Goal: Transaction & Acquisition: Purchase product/service

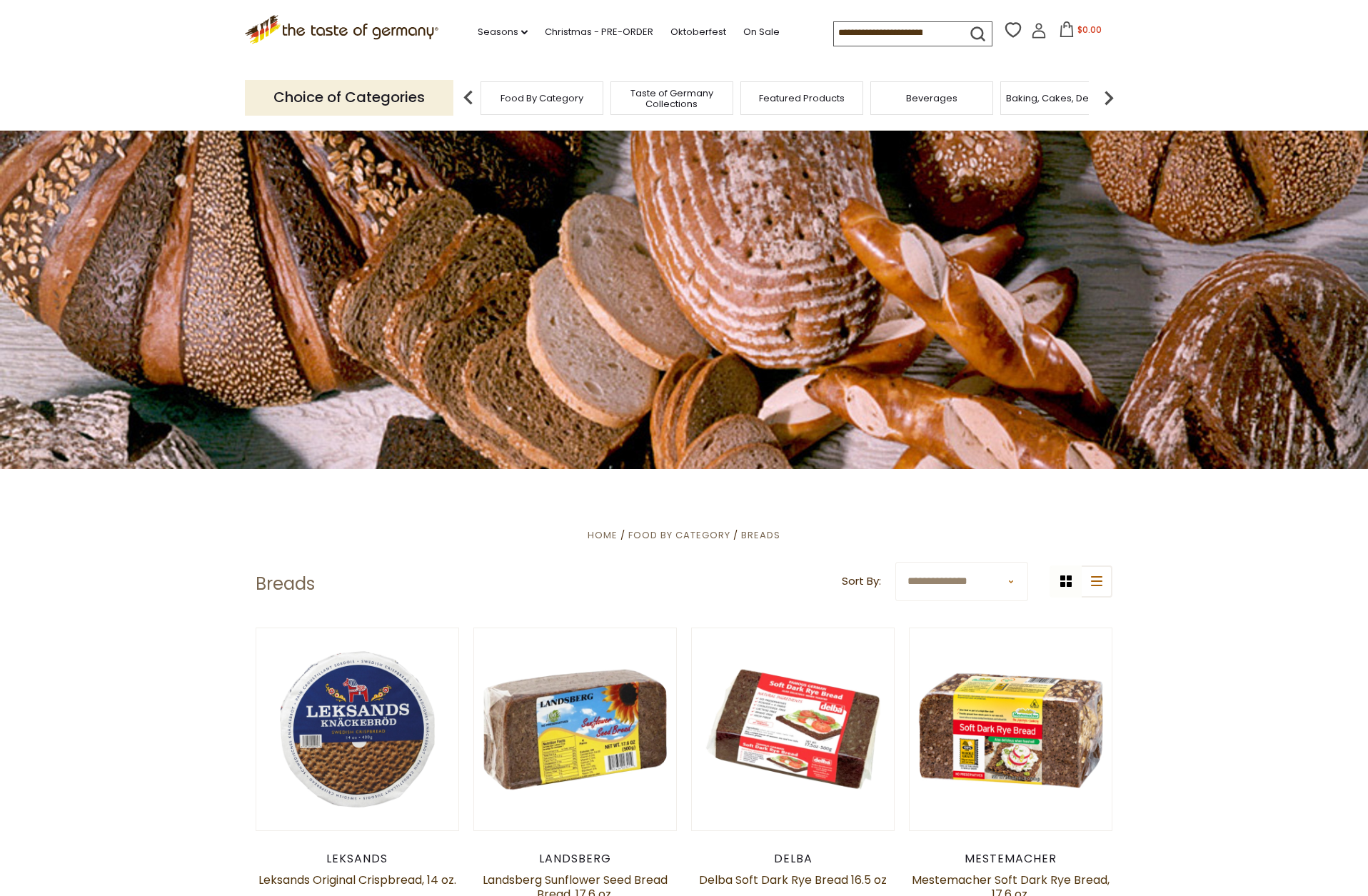
click at [879, 30] on input at bounding box center [894, 32] width 121 height 20
click at [971, 32] on icon "submit" at bounding box center [977, 34] width 13 height 13
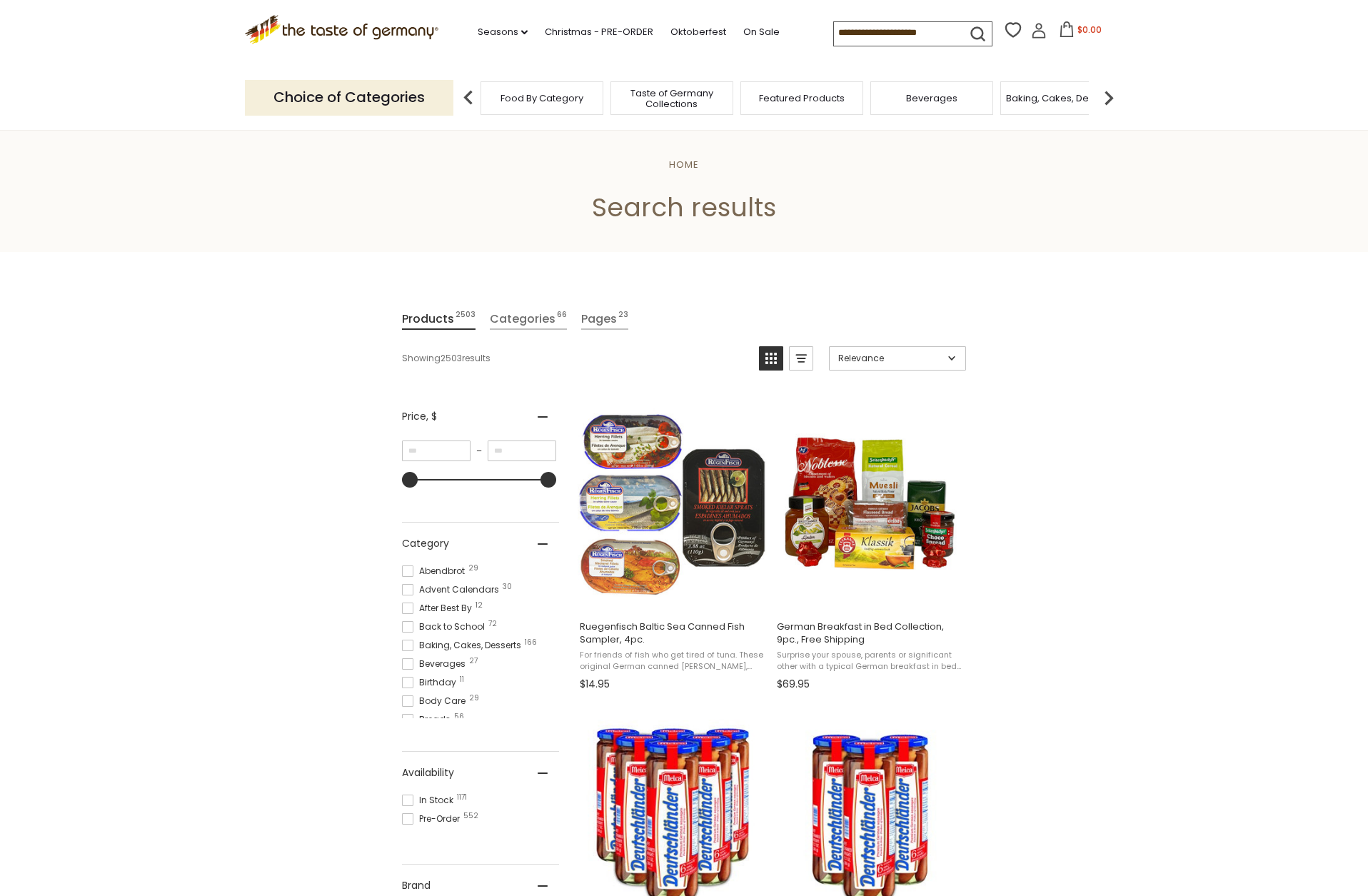
drag, startPoint x: 0, startPoint y: 0, endPoint x: 751, endPoint y: 34, distance: 751.8
click at [834, 33] on input at bounding box center [894, 32] width 121 height 20
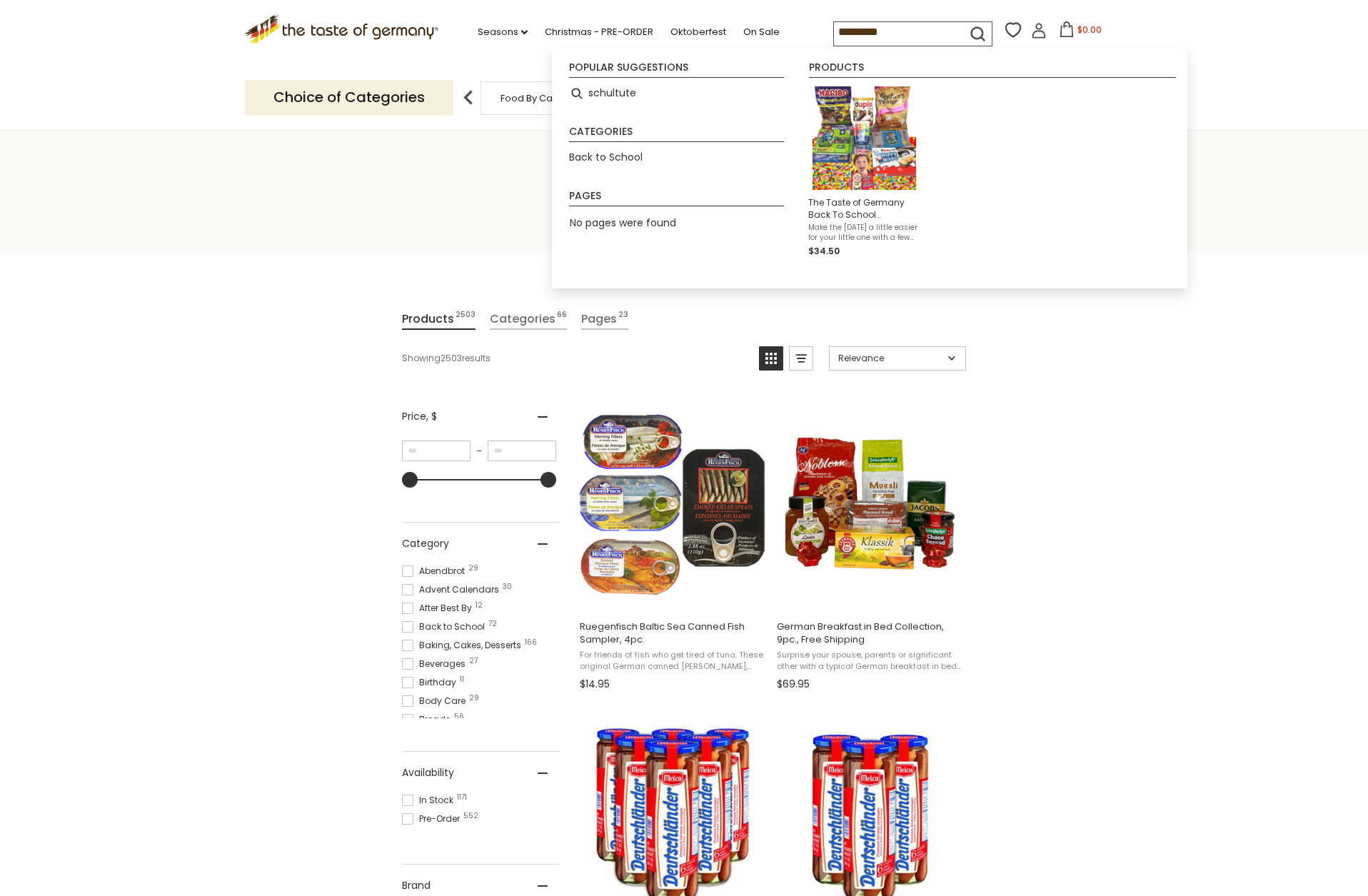
scroll to position [12, 0]
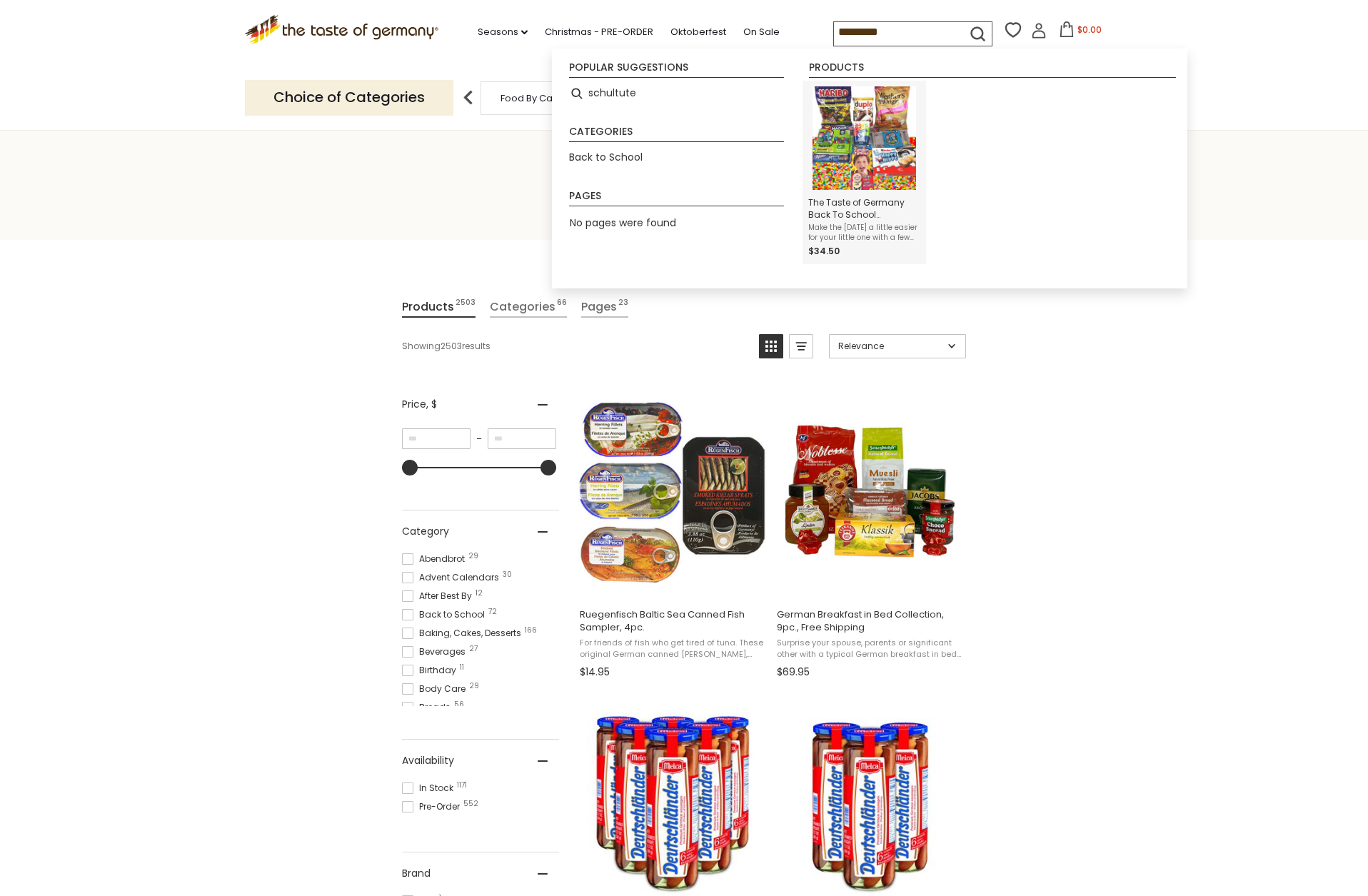
type input "*********"
click at [870, 216] on span "The Taste of Germany Back To School Collection" at bounding box center [864, 208] width 112 height 24
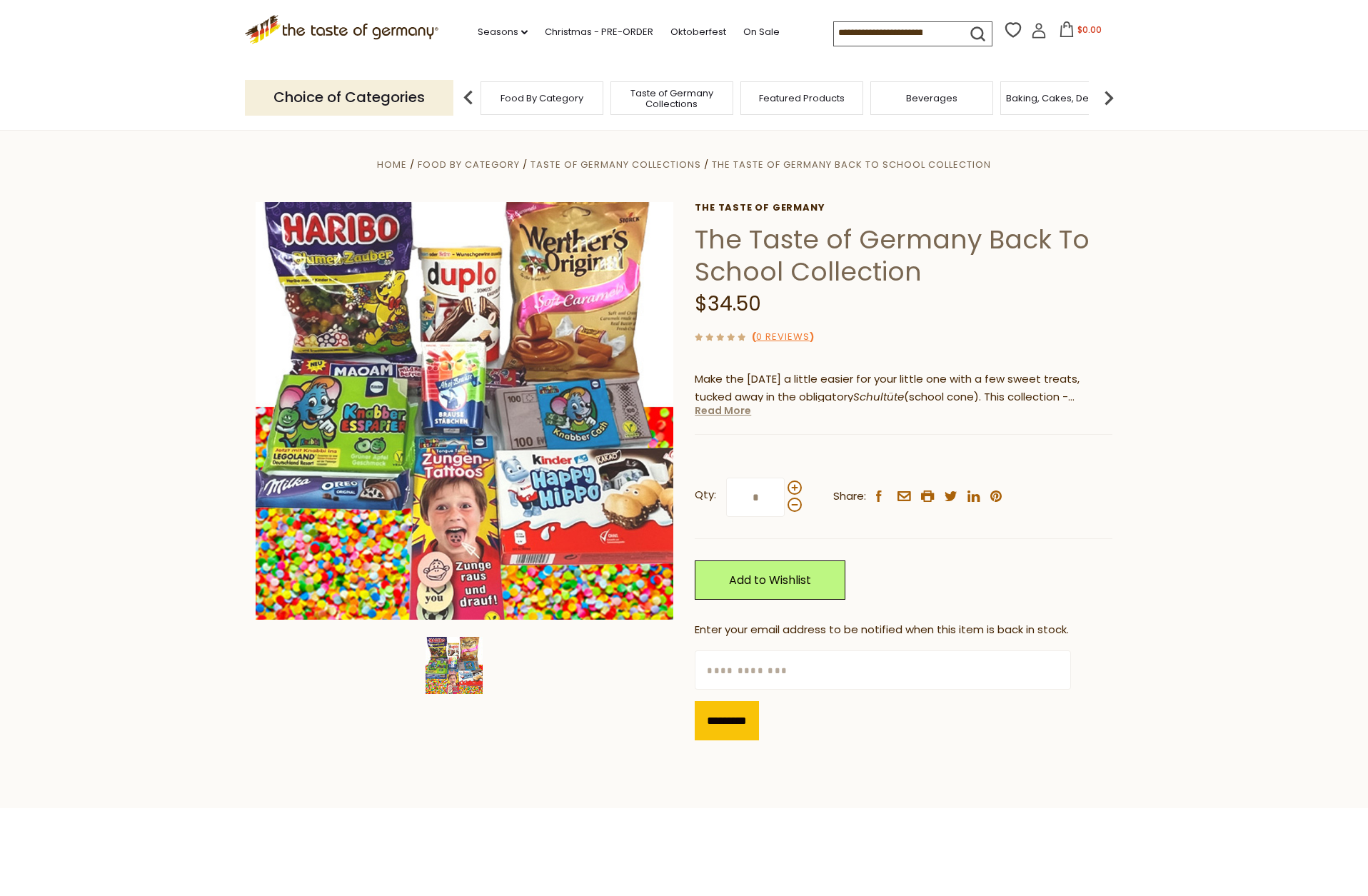
click at [722, 413] on link "Read More" at bounding box center [723, 410] width 57 height 14
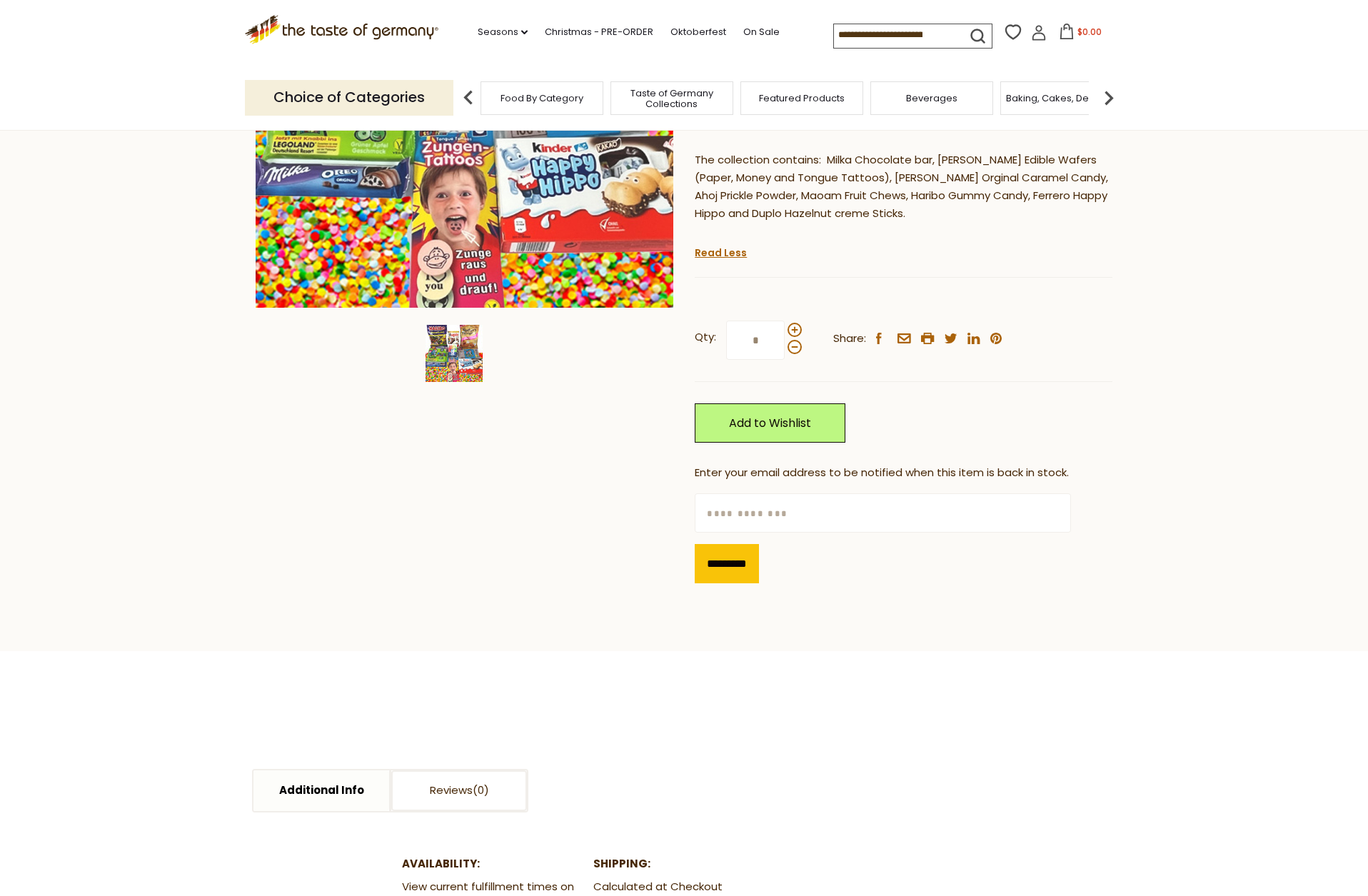
scroll to position [318, 0]
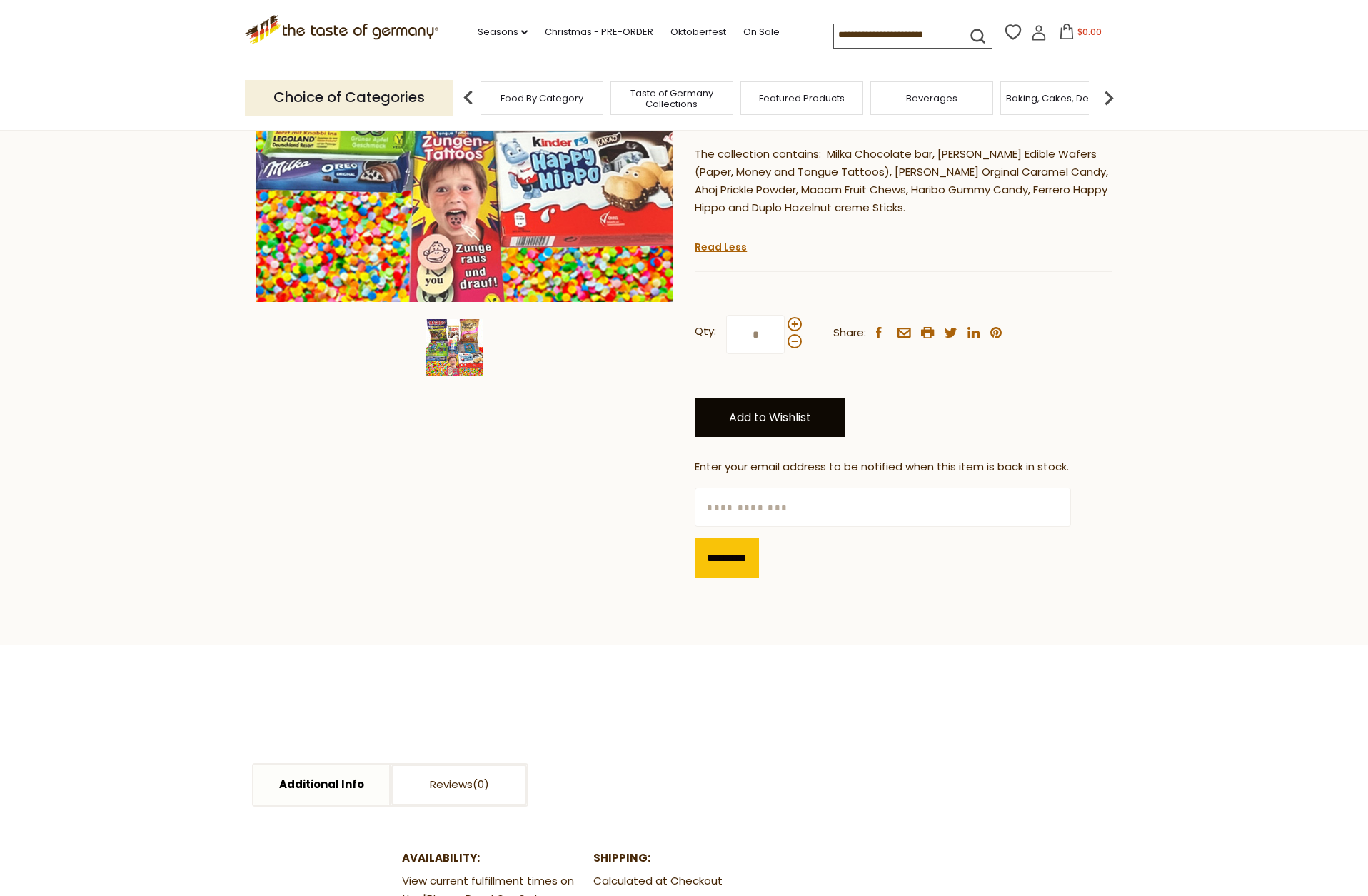
click at [783, 423] on link "Add to Wishlist" at bounding box center [770, 417] width 151 height 39
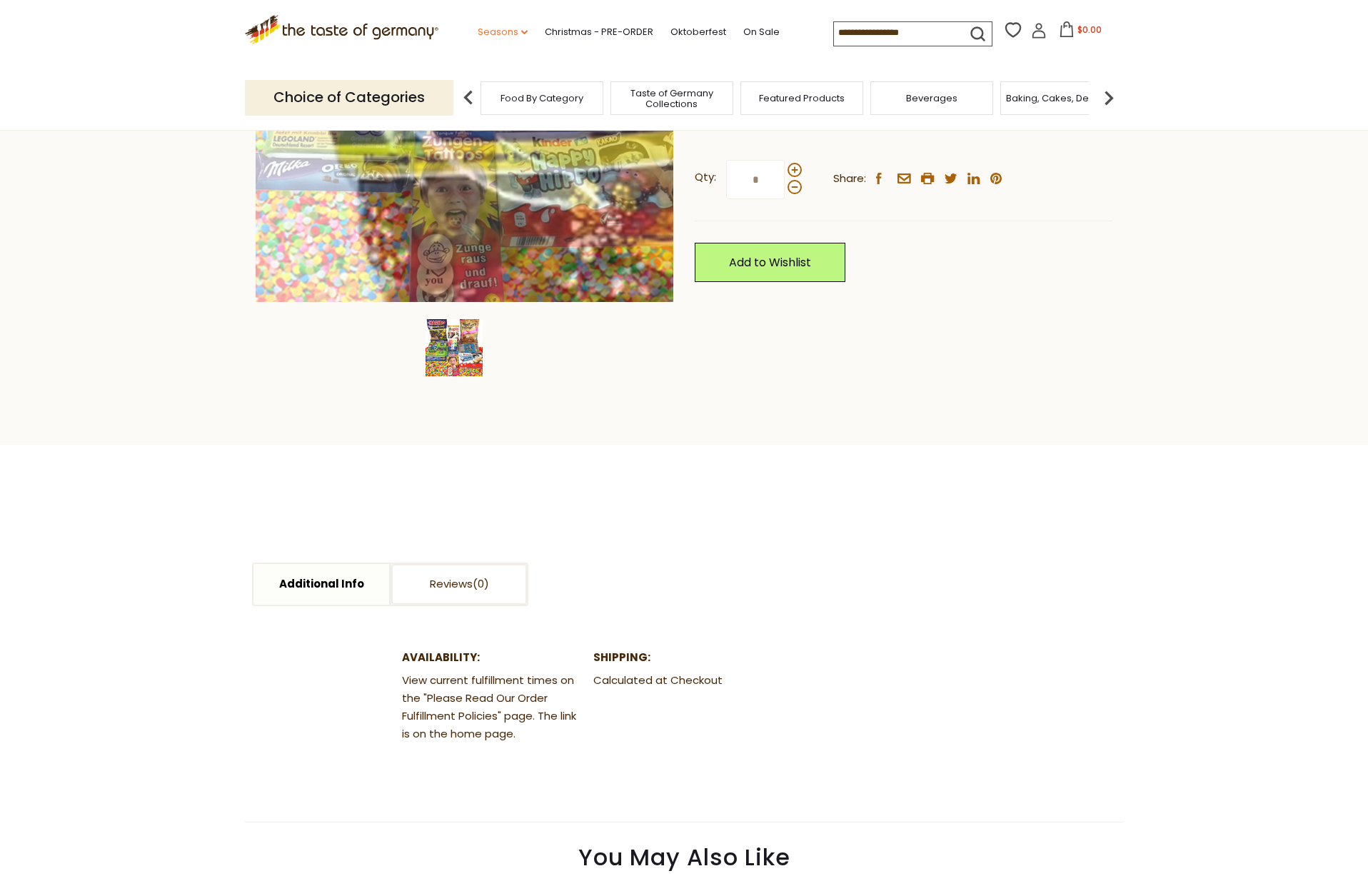
scroll to position [318, 0]
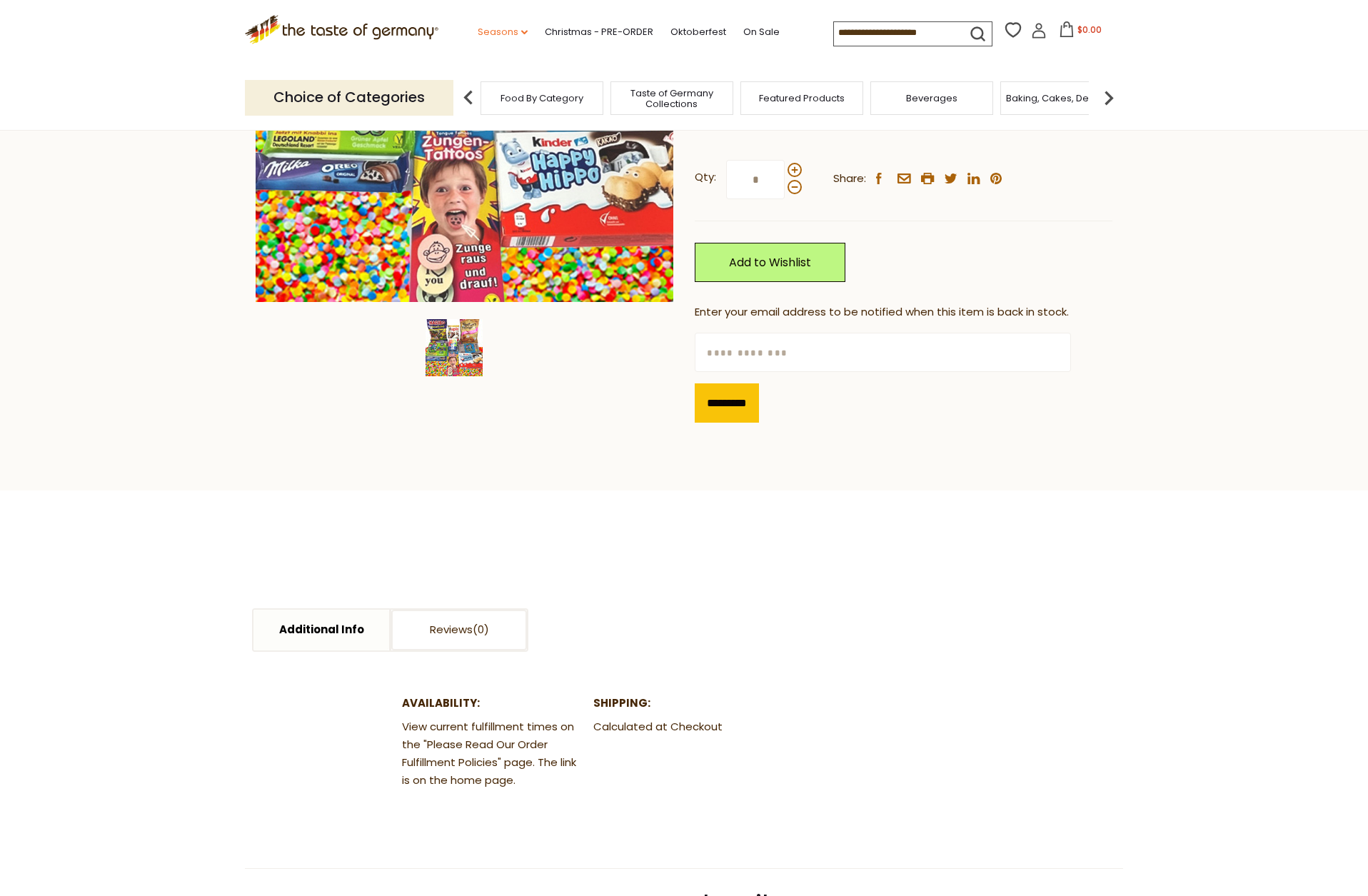
click at [479, 30] on link "Seasons dropdown_arrow" at bounding box center [502, 32] width 50 height 16
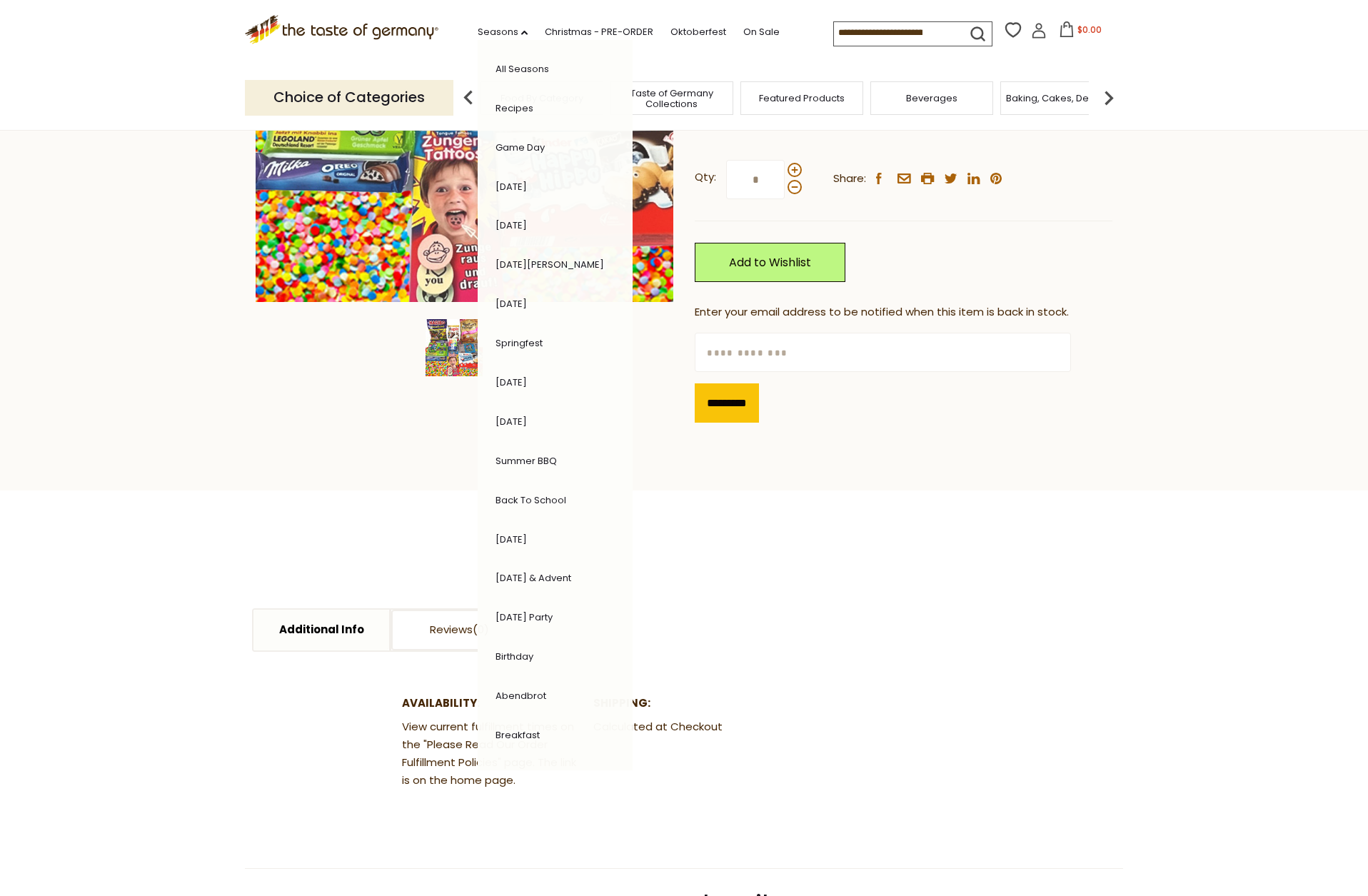
click at [503, 494] on link "Back to School" at bounding box center [530, 500] width 70 height 14
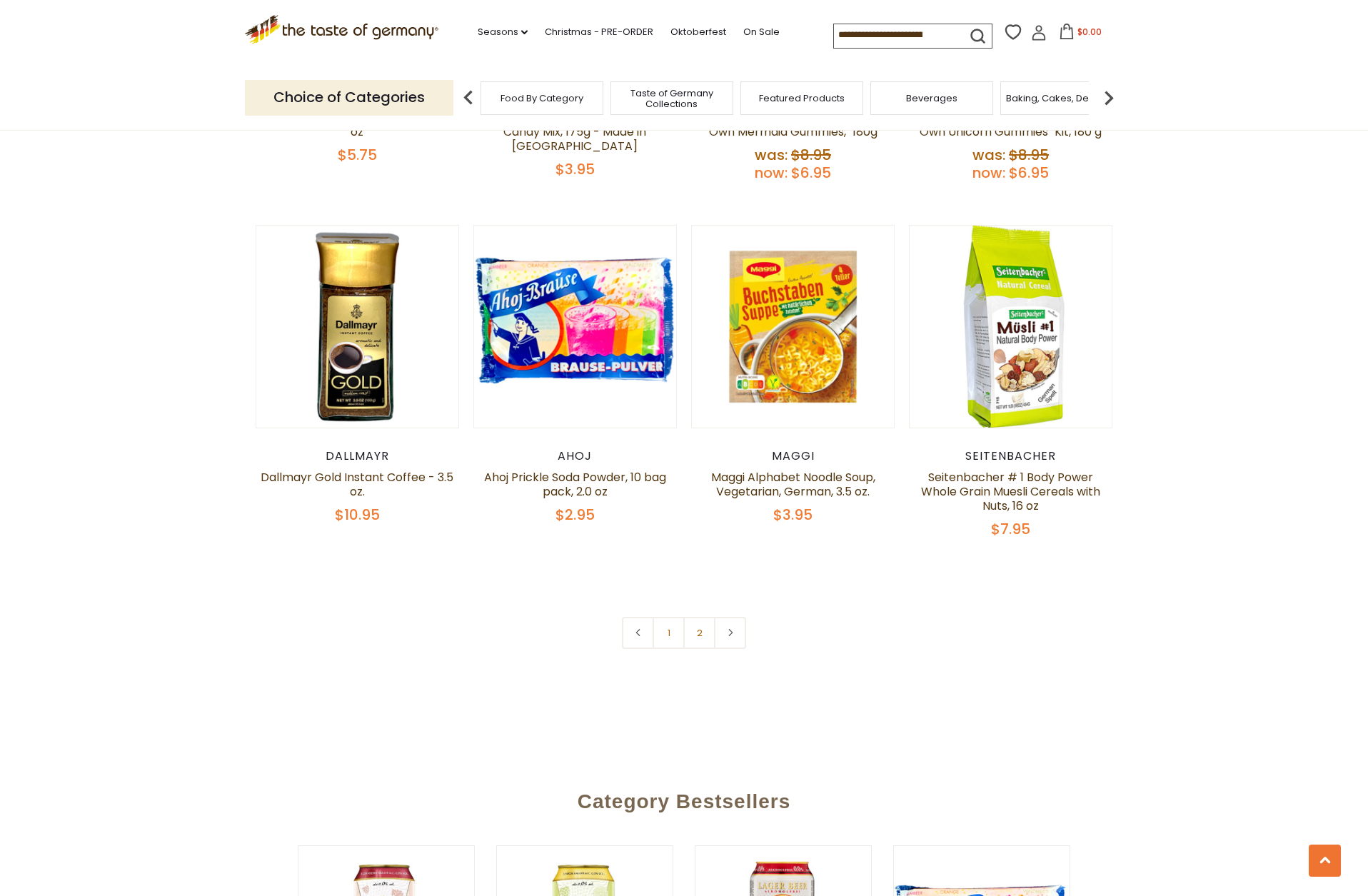
scroll to position [3244, 0]
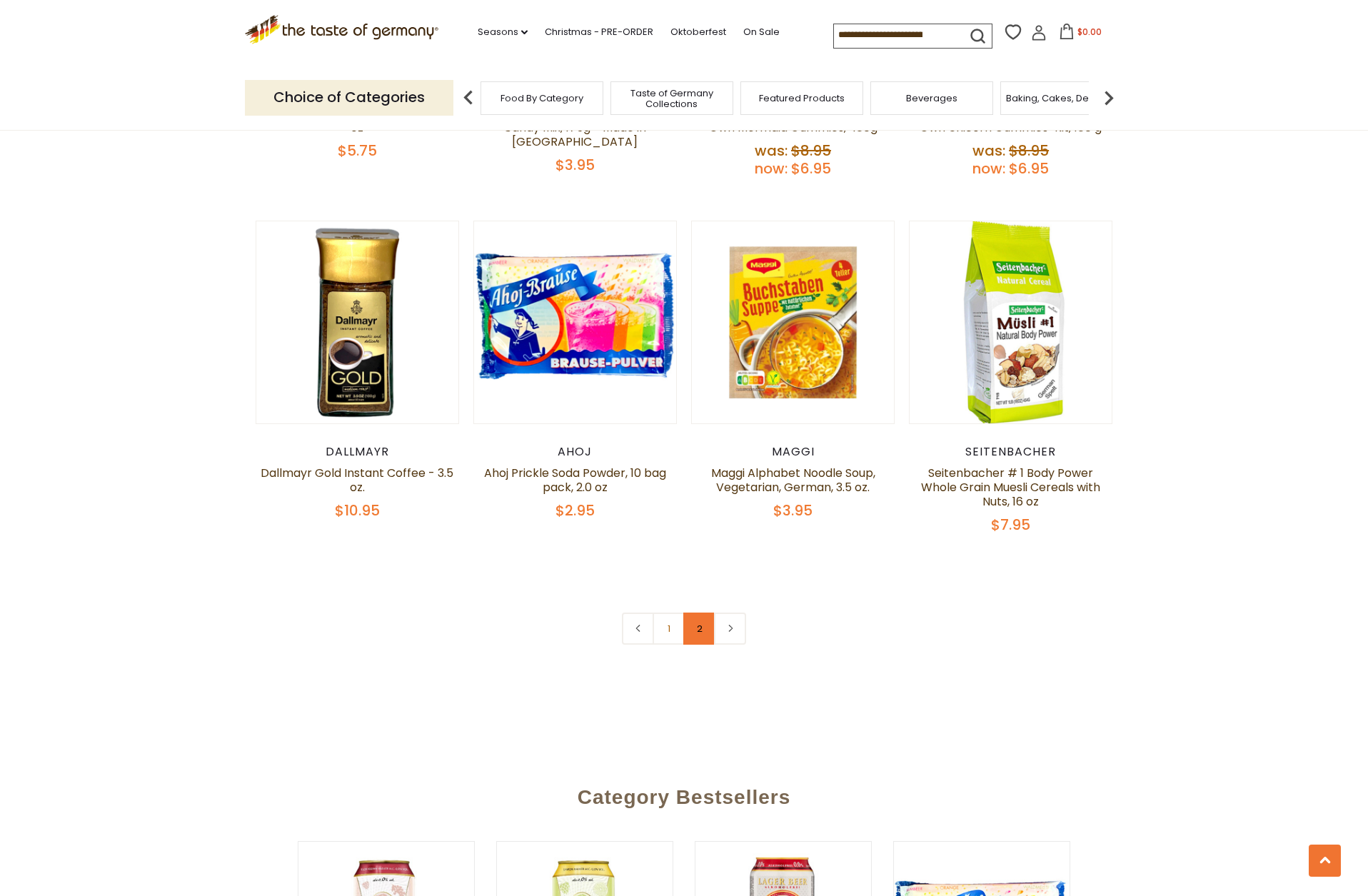
click at [703, 613] on link "2" at bounding box center [699, 628] width 32 height 32
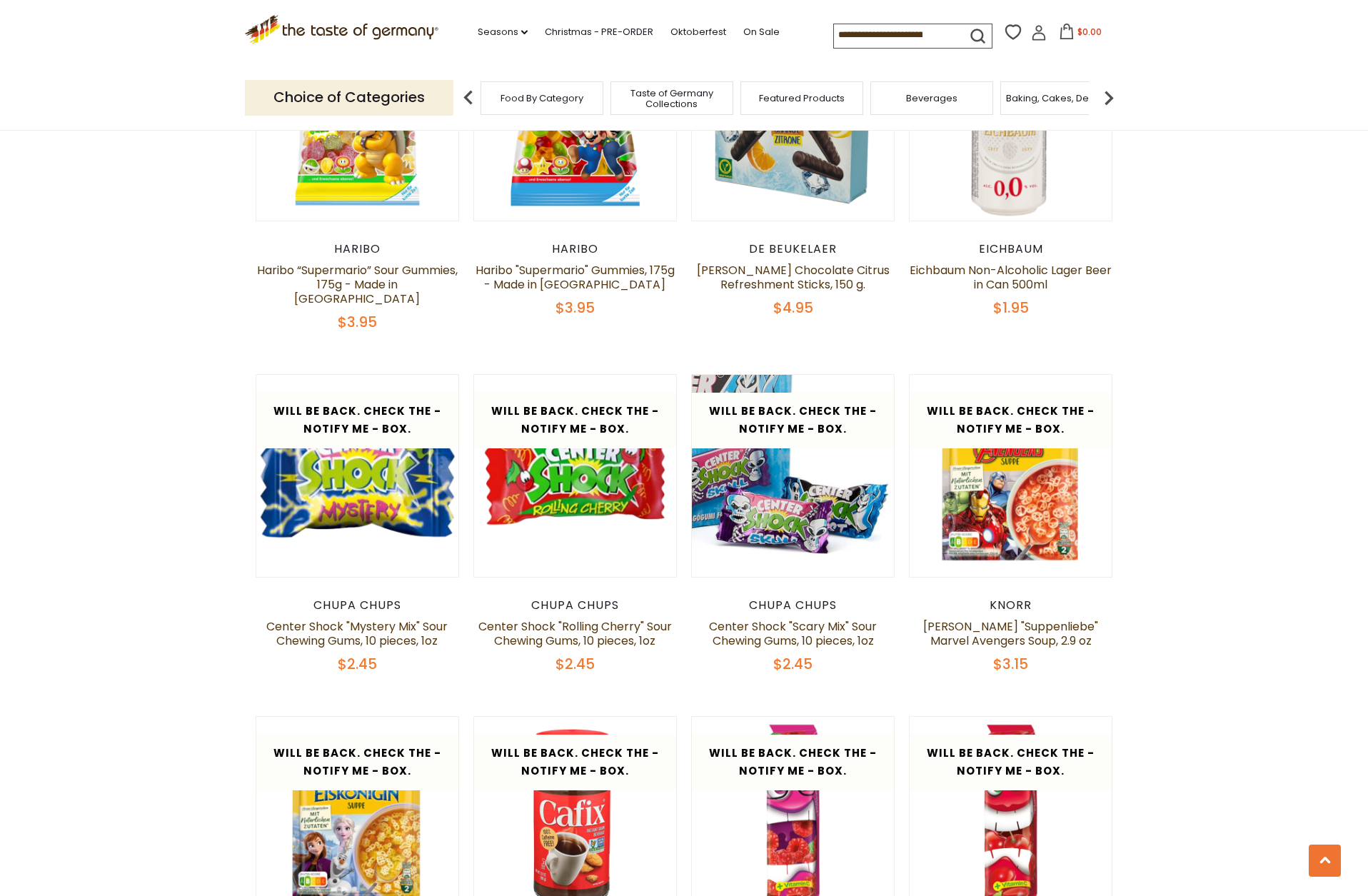
scroll to position [561, 0]
